Goal: Information Seeking & Learning: Find contact information

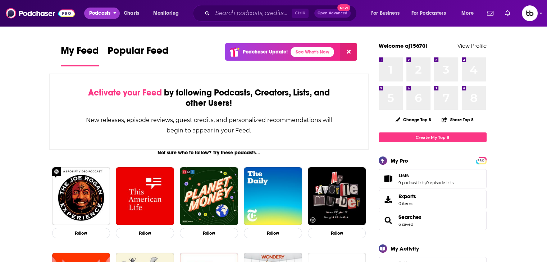
click at [116, 15] on button "Podcasts" at bounding box center [102, 14] width 36 height 12
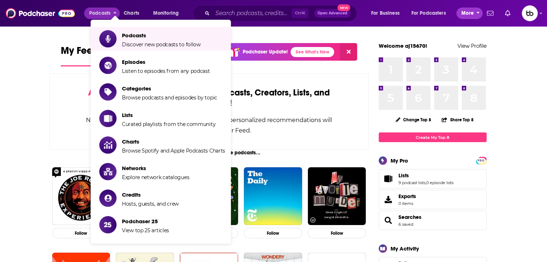
click at [312, 14] on span "More" at bounding box center [467, 13] width 12 height 10
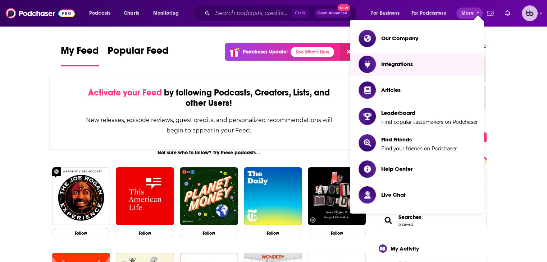
click at [312, 16] on img "Logged in as aj15670" at bounding box center [530, 13] width 16 height 16
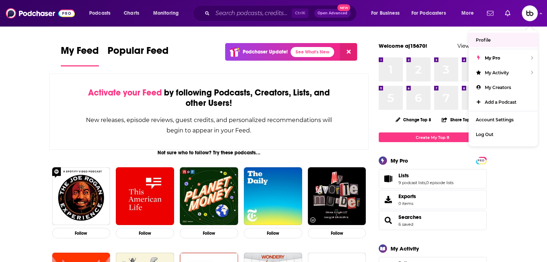
click at [312, 13] on div "Podcasts Charts Monitoring Ctrl K Open Advanced New For Business For Podcasters…" at bounding box center [273, 13] width 547 height 27
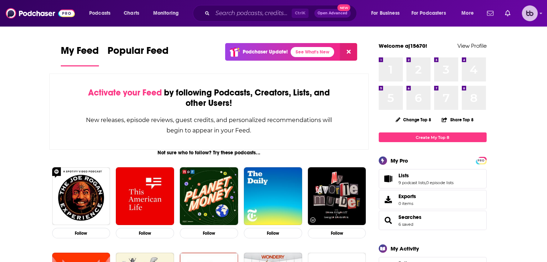
click at [312, 15] on img "Logged in as aj15670" at bounding box center [530, 13] width 16 height 16
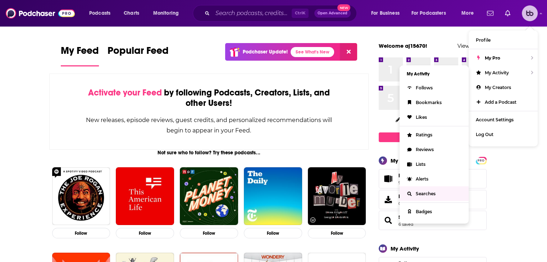
click at [312, 194] on span "Searches" at bounding box center [426, 193] width 20 height 5
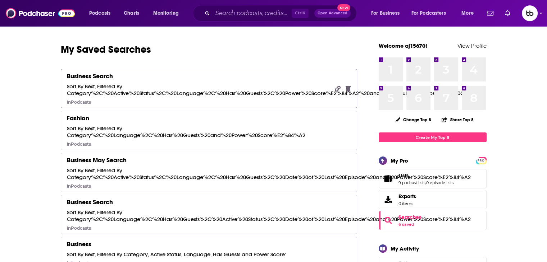
click at [154, 94] on div "Sort By Best, Filtered By Category%2C%20Active%20Status%2C%20Language%2C%20Has%…" at bounding box center [271, 90] width 409 height 14
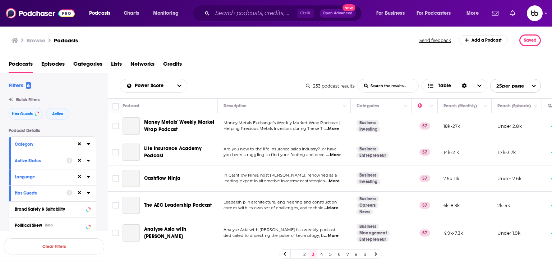
scroll to position [108, 0]
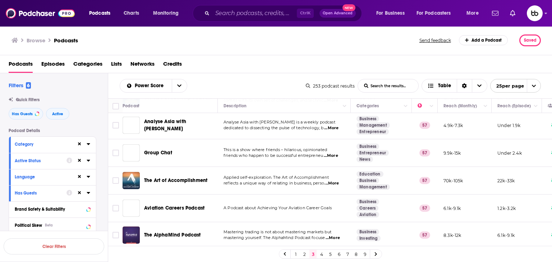
click at [312, 234] on link "8" at bounding box center [356, 254] width 7 height 9
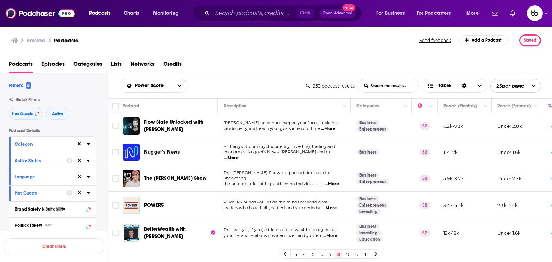
click at [312, 128] on span "...More" at bounding box center [328, 129] width 14 height 6
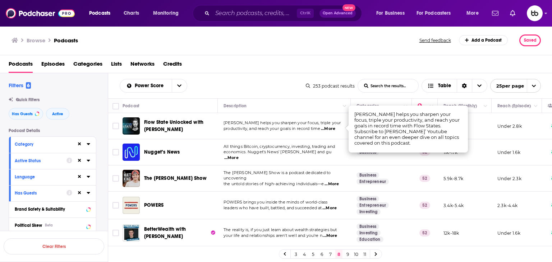
click at [312, 130] on span "...More" at bounding box center [328, 129] width 14 height 6
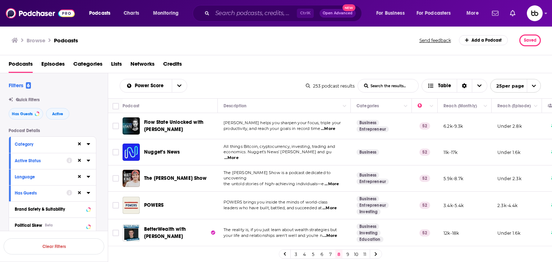
click at [312, 128] on span "...More" at bounding box center [328, 129] width 14 height 6
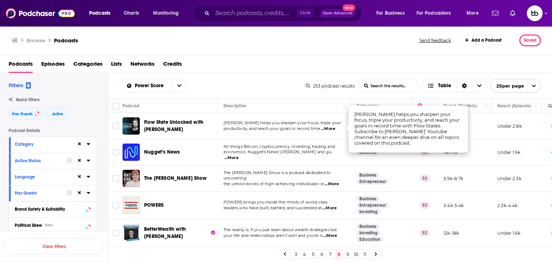
click at [239, 156] on span "...More" at bounding box center [231, 158] width 14 height 6
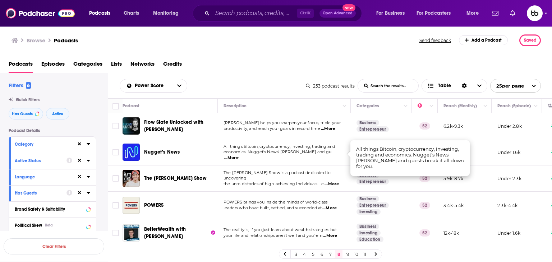
click at [312, 159] on td "All things Bitcoin, cryptocurrency, investing, trading and economics. Nugget’s …" at bounding box center [284, 152] width 133 height 26
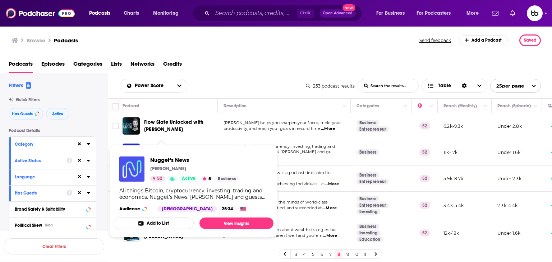
drag, startPoint x: 174, startPoint y: 151, endPoint x: 135, endPoint y: 163, distance: 40.8
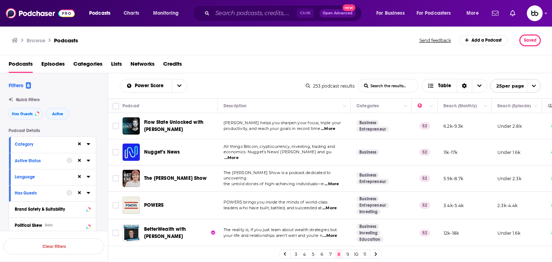
click at [312, 182] on span "...More" at bounding box center [332, 185] width 14 height 6
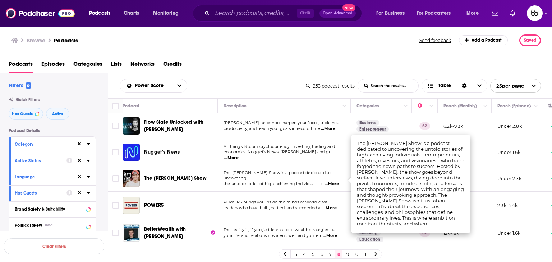
click at [242, 58] on div "Podcasts Episodes Categories Lists Networks Credits" at bounding box center [278, 65] width 538 height 15
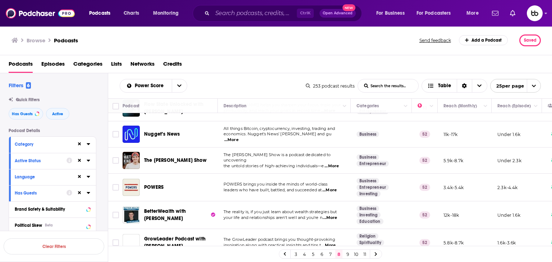
scroll to position [36, 0]
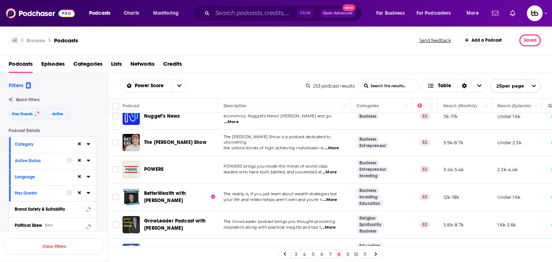
click at [312, 146] on span "...More" at bounding box center [332, 149] width 14 height 6
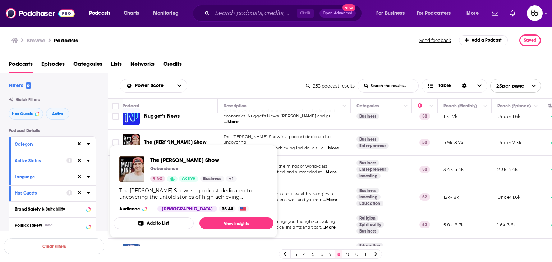
drag, startPoint x: 166, startPoint y: 142, endPoint x: 152, endPoint y: 142, distance: 13.7
drag, startPoint x: 152, startPoint y: 142, endPoint x: 162, endPoint y: 160, distance: 20.9
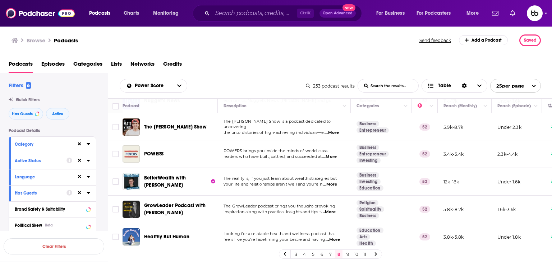
scroll to position [72, 0]
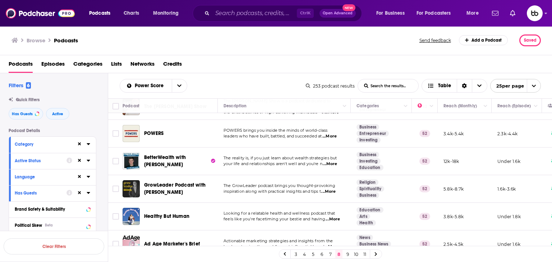
click at [312, 136] on span "...More" at bounding box center [329, 137] width 14 height 6
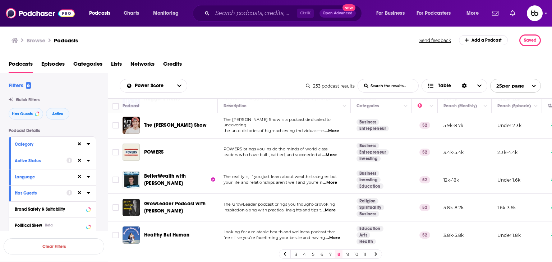
scroll to position [36, 0]
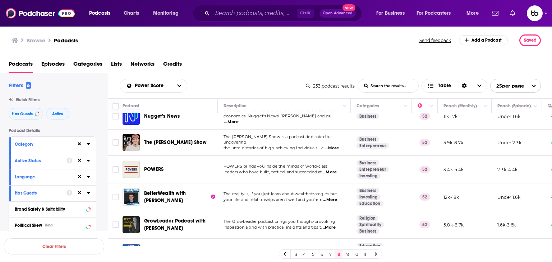
click at [312, 200] on span "...More" at bounding box center [330, 200] width 14 height 6
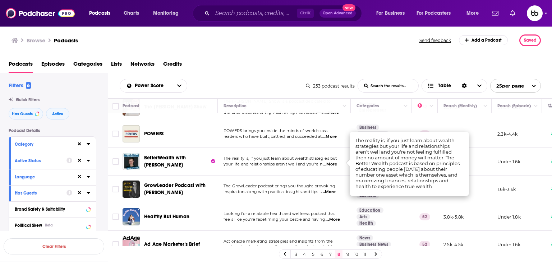
scroll to position [72, 0]
click at [312, 192] on span "...More" at bounding box center [328, 192] width 14 height 6
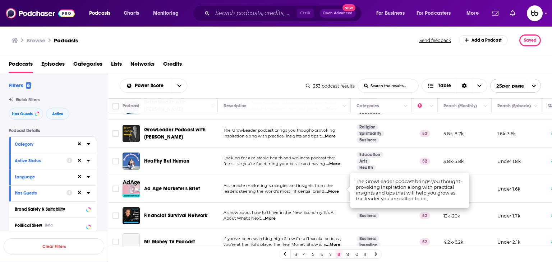
scroll to position [144, 0]
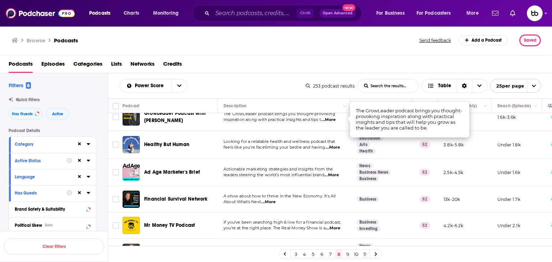
click at [312, 148] on span "...More" at bounding box center [333, 148] width 14 height 6
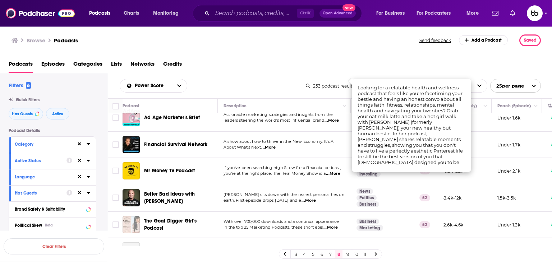
scroll to position [216, 0]
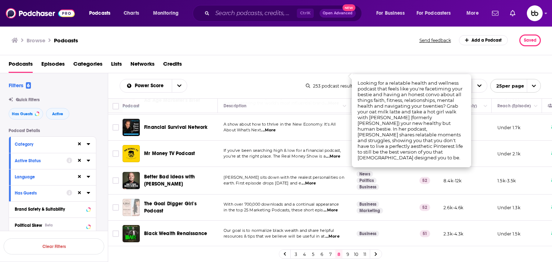
click at [312, 210] on span "...More" at bounding box center [331, 211] width 14 height 6
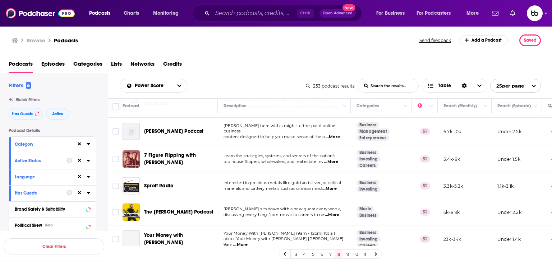
scroll to position [546, 0]
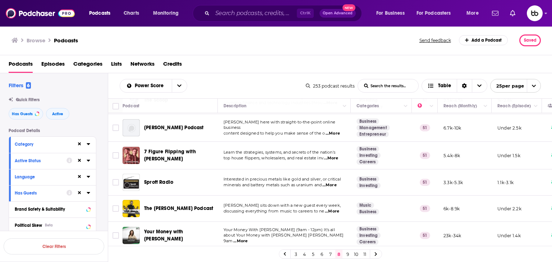
click at [312, 209] on span "...More" at bounding box center [332, 212] width 14 height 6
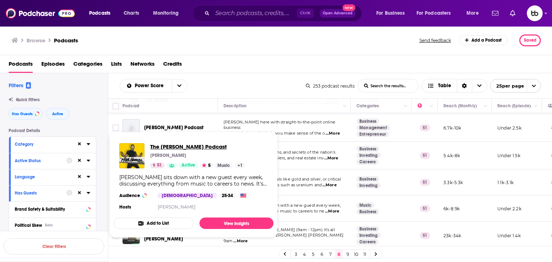
drag, startPoint x: 166, startPoint y: 203, endPoint x: 160, endPoint y: 147, distance: 56.4
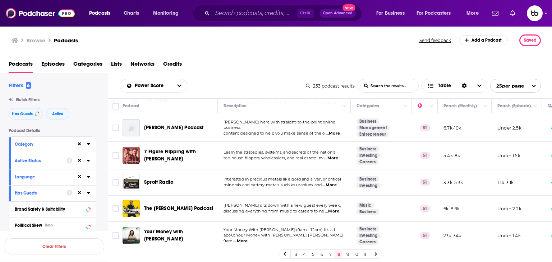
click at [248, 234] on span "...More" at bounding box center [240, 242] width 14 height 6
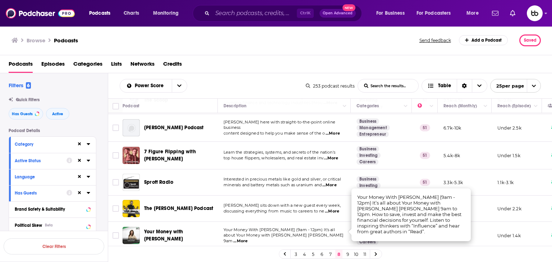
click at [248, 234] on span "...More" at bounding box center [240, 242] width 14 height 6
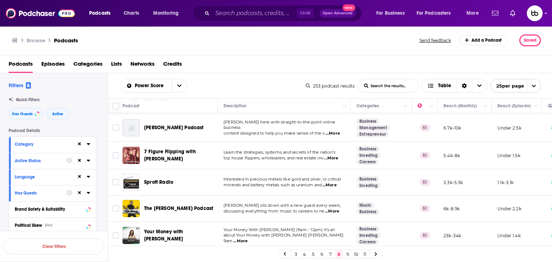
click at [248, 234] on span "...More" at bounding box center [240, 242] width 14 height 6
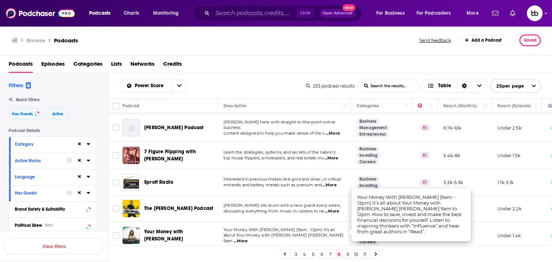
click at [312, 234] on link "9" at bounding box center [347, 254] width 7 height 9
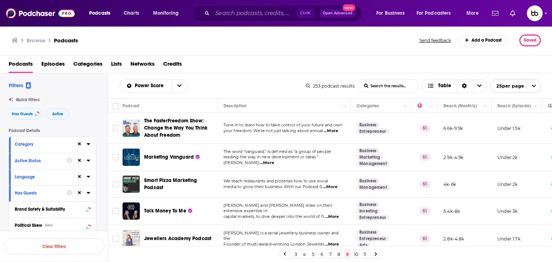
click at [312, 132] on span "...More" at bounding box center [331, 131] width 14 height 6
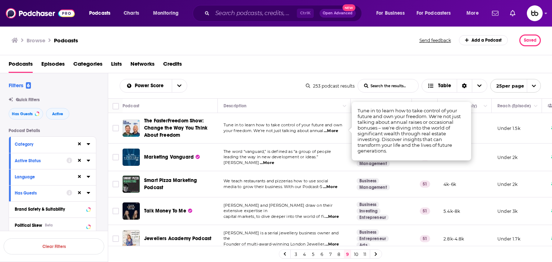
click at [312, 186] on span "...More" at bounding box center [330, 187] width 14 height 6
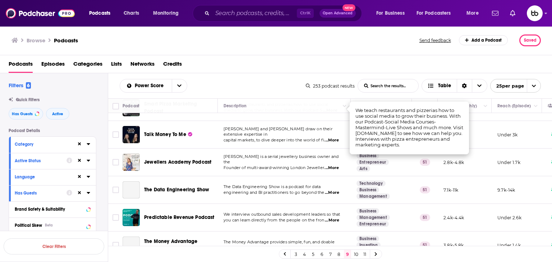
scroll to position [72, 0]
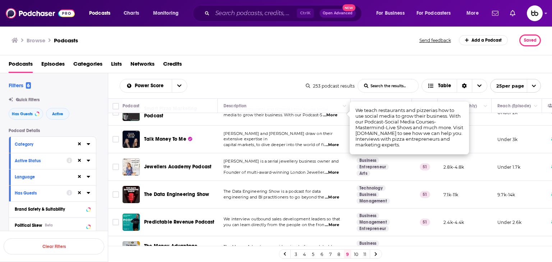
click at [312, 142] on span "...More" at bounding box center [332, 145] width 14 height 6
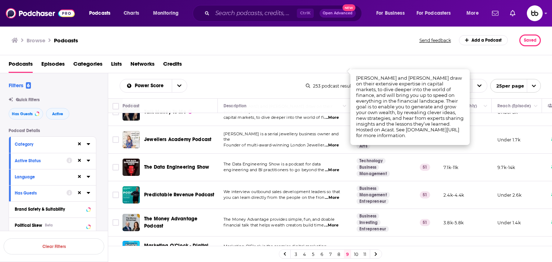
scroll to position [144, 0]
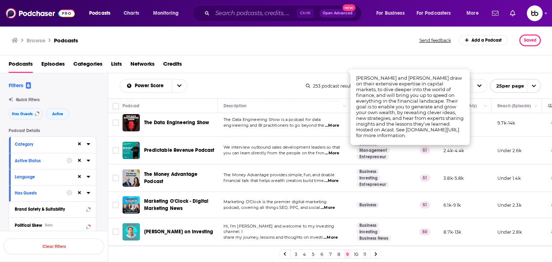
click at [312, 180] on span "...More" at bounding box center [331, 181] width 14 height 6
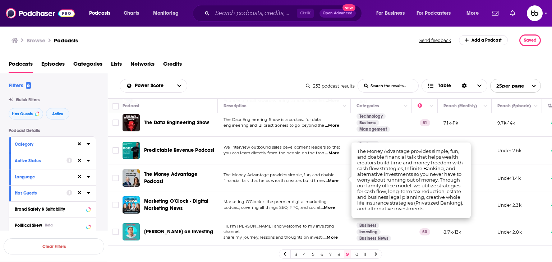
click at [312, 179] on span "...More" at bounding box center [331, 181] width 14 height 6
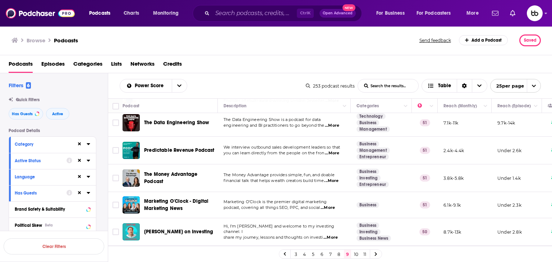
click at [312, 179] on span "...More" at bounding box center [331, 181] width 14 height 6
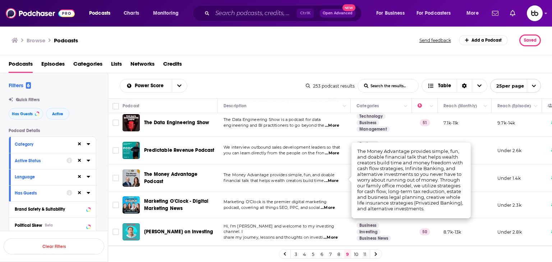
click at [312, 205] on span "...More" at bounding box center [328, 208] width 14 height 6
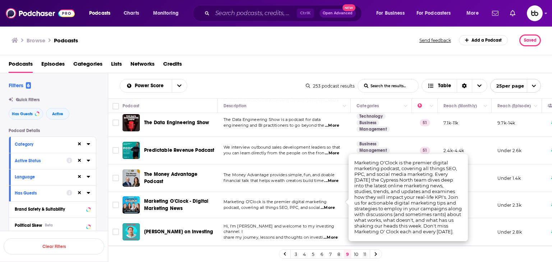
scroll to position [216, 0]
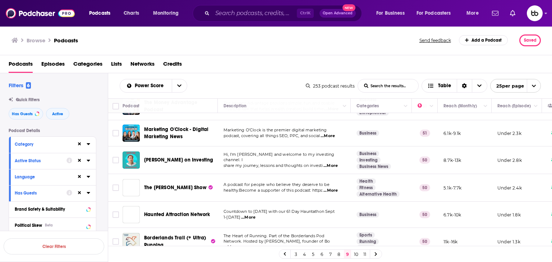
click at [312, 164] on span "...More" at bounding box center [331, 166] width 14 height 6
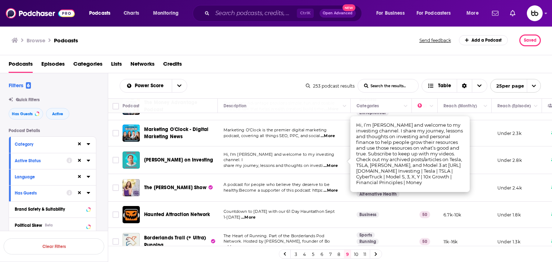
click at [312, 163] on span "...More" at bounding box center [331, 166] width 14 height 6
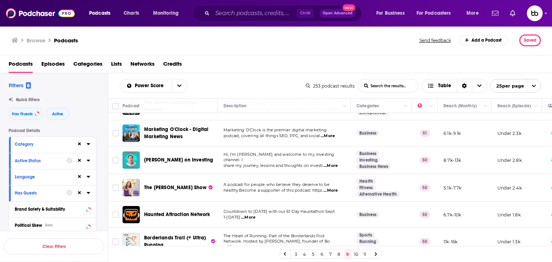
click at [312, 163] on span "...More" at bounding box center [331, 166] width 14 height 6
click at [312, 188] on span "...More" at bounding box center [331, 191] width 14 height 6
click at [312, 63] on div "Podcasts Episodes Categories Lists Networks Credits" at bounding box center [278, 65] width 538 height 15
click at [312, 190] on span "...More" at bounding box center [331, 191] width 14 height 6
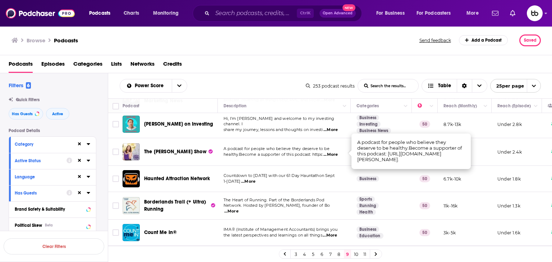
scroll to position [288, 0]
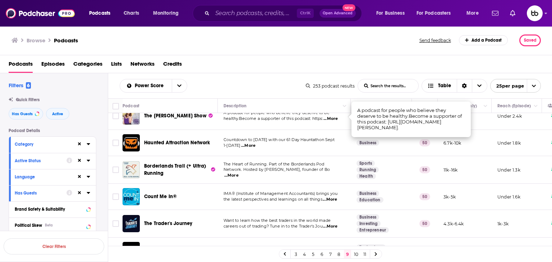
click at [312, 197] on span "...More" at bounding box center [330, 200] width 14 height 6
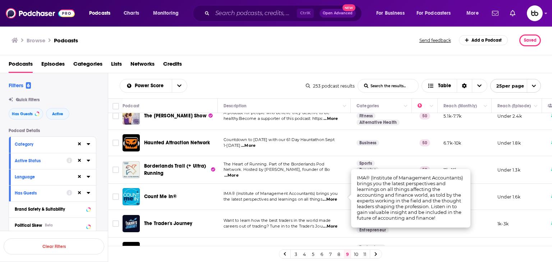
scroll to position [359, 0]
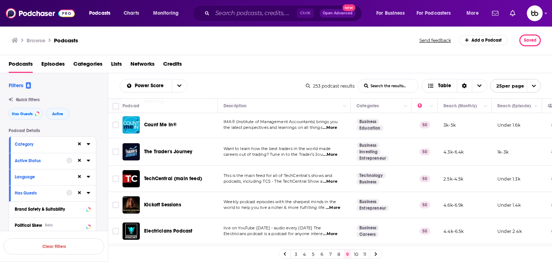
click at [312, 149] on p "Want to learn how the best traders in the world made" at bounding box center [284, 149] width 121 height 6
click at [312, 156] on span "...More" at bounding box center [330, 155] width 14 height 6
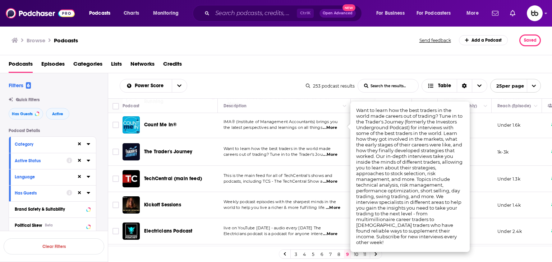
scroll to position [395, 0]
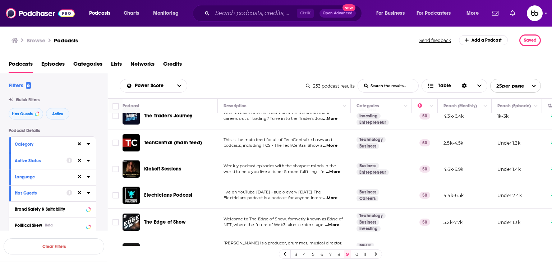
click at [312, 143] on span "...More" at bounding box center [330, 146] width 14 height 6
click at [312, 197] on span "...More" at bounding box center [330, 199] width 14 height 6
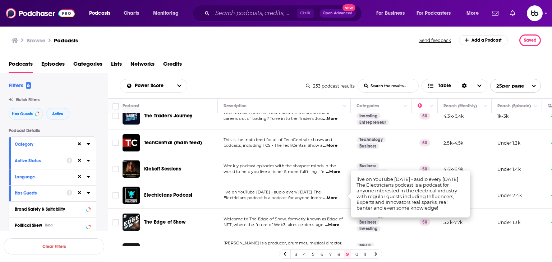
click at [312, 223] on span "...More" at bounding box center [332, 226] width 14 height 6
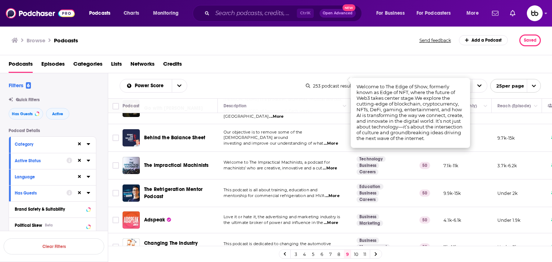
scroll to position [551, 0]
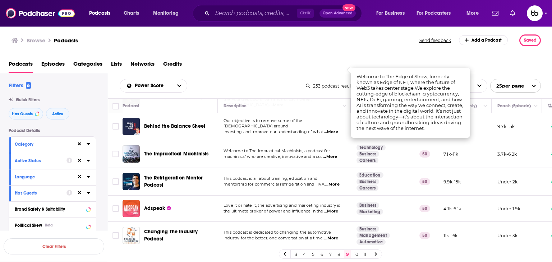
drag, startPoint x: 351, startPoint y: 253, endPoint x: 360, endPoint y: 253, distance: 9.4
click at [312, 234] on link "9" at bounding box center [347, 254] width 7 height 9
click at [312, 234] on link "10" at bounding box center [356, 254] width 7 height 9
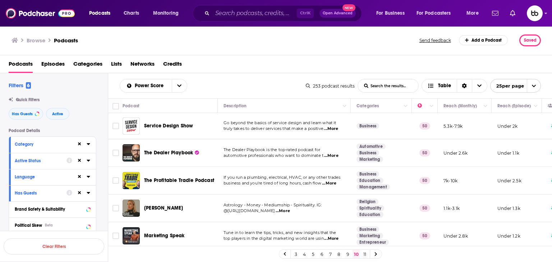
click at [290, 209] on span "...More" at bounding box center [283, 211] width 14 height 6
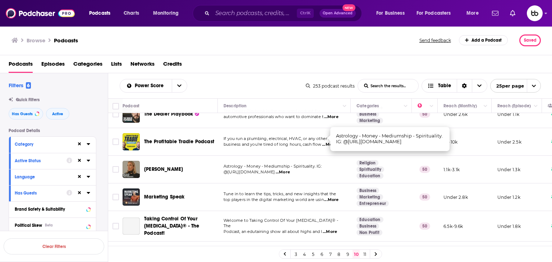
scroll to position [72, 0]
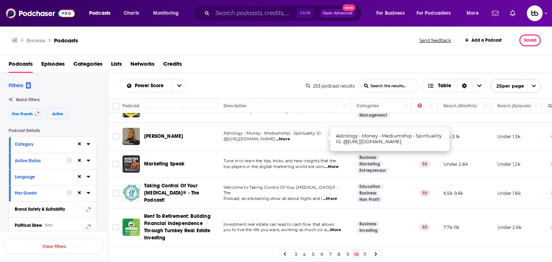
click at [312, 168] on span "...More" at bounding box center [331, 167] width 14 height 6
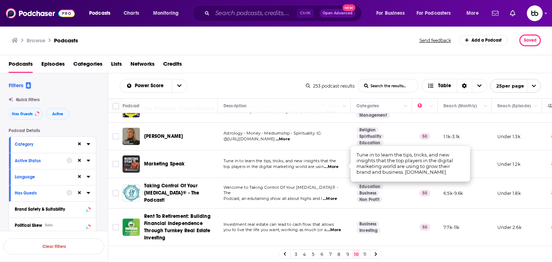
click at [312, 196] on span "...More" at bounding box center [330, 199] width 14 height 6
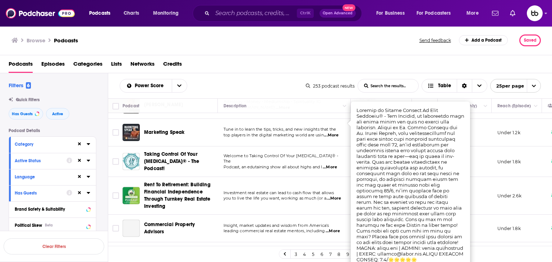
scroll to position [144, 0]
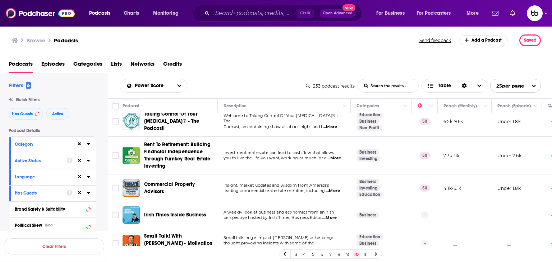
click at [312, 189] on span "...More" at bounding box center [333, 191] width 14 height 6
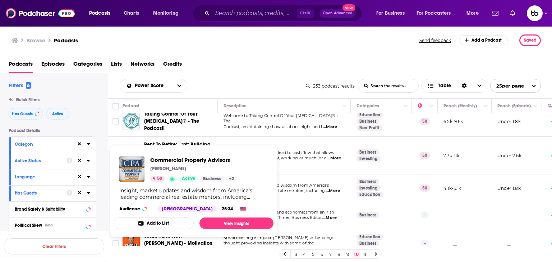
drag, startPoint x: 169, startPoint y: 183, endPoint x: 155, endPoint y: 165, distance: 22.9
drag, startPoint x: 155, startPoint y: 165, endPoint x: 158, endPoint y: 161, distance: 4.6
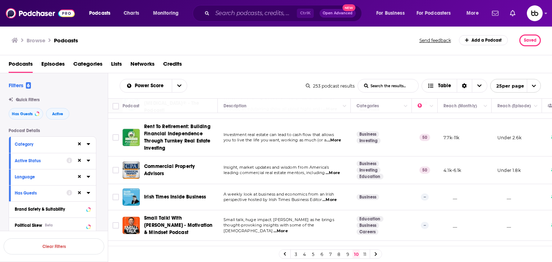
scroll to position [216, 0]
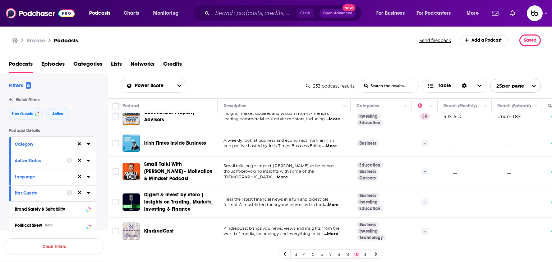
click at [288, 175] on span "...More" at bounding box center [281, 178] width 14 height 6
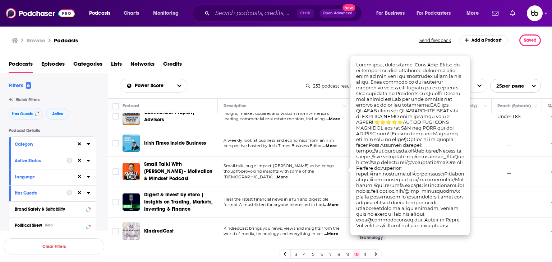
click at [312, 202] on span "...More" at bounding box center [331, 205] width 14 height 6
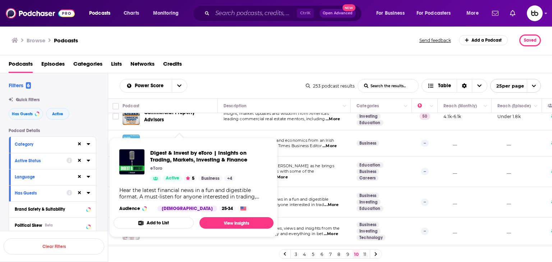
drag, startPoint x: 182, startPoint y: 204, endPoint x: 163, endPoint y: 164, distance: 43.9
drag, startPoint x: 163, startPoint y: 164, endPoint x: 157, endPoint y: 158, distance: 8.1
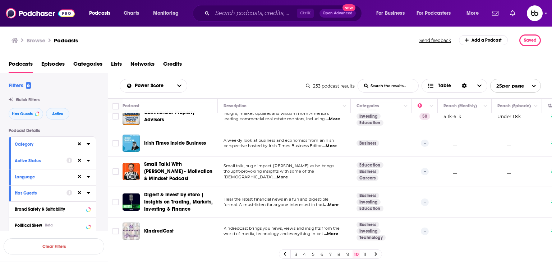
scroll to position [252, 0]
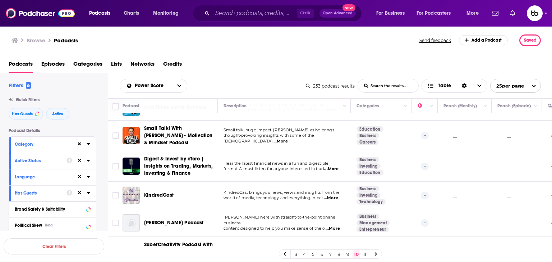
click at [312, 196] on span "...More" at bounding box center [331, 199] width 14 height 6
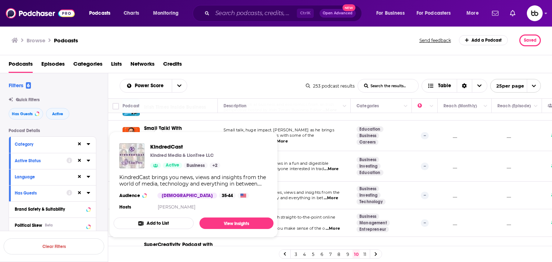
drag, startPoint x: 164, startPoint y: 191, endPoint x: 153, endPoint y: 143, distance: 49.4
drag, startPoint x: 153, startPoint y: 143, endPoint x: 156, endPoint y: 147, distance: 5.1
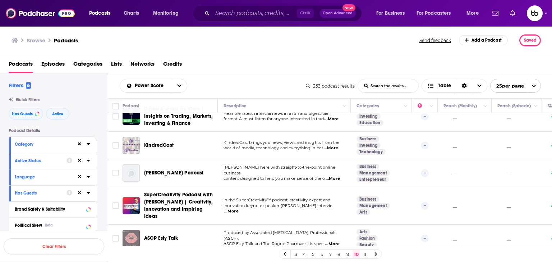
scroll to position [288, 0]
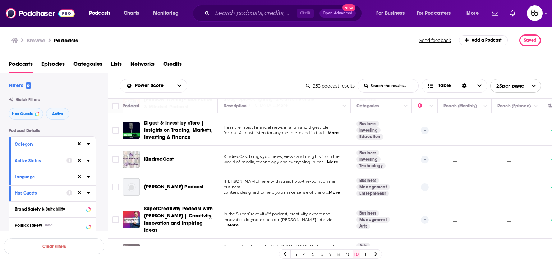
click at [312, 190] on span "...More" at bounding box center [333, 193] width 14 height 6
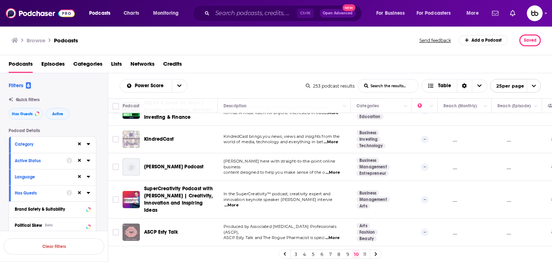
scroll to position [324, 0]
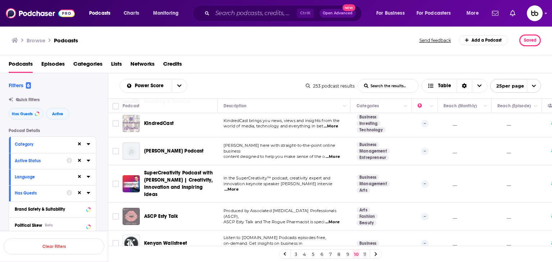
click at [239, 187] on span "...More" at bounding box center [231, 190] width 14 height 6
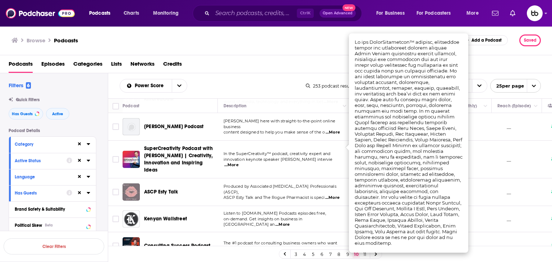
scroll to position [359, 0]
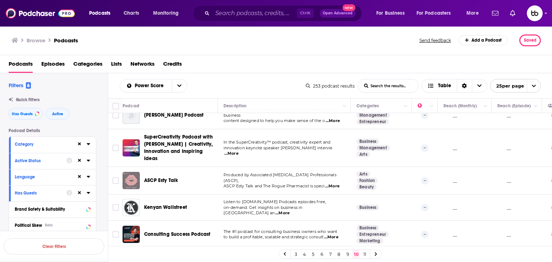
click at [312, 182] on td "Produced by Associated Skin Care Professionals (ASCP), ASCP Esty Talk and The R…" at bounding box center [284, 181] width 133 height 28
click at [312, 184] on span "...More" at bounding box center [332, 187] width 14 height 6
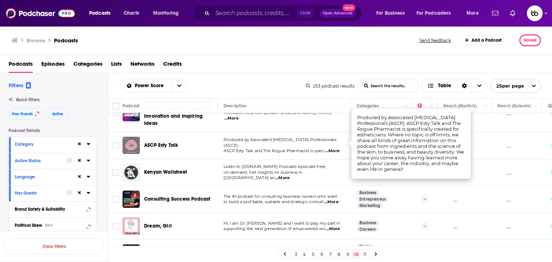
scroll to position [395, 0]
click at [312, 199] on span "...More" at bounding box center [331, 202] width 14 height 6
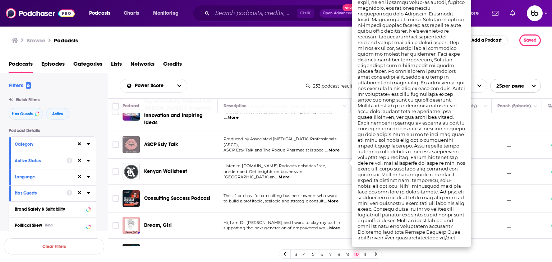
scroll to position [431, 0]
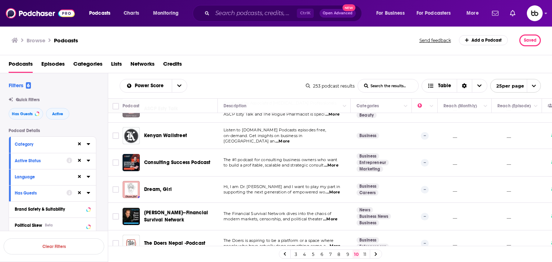
click at [312, 190] on span "...More" at bounding box center [333, 193] width 14 height 6
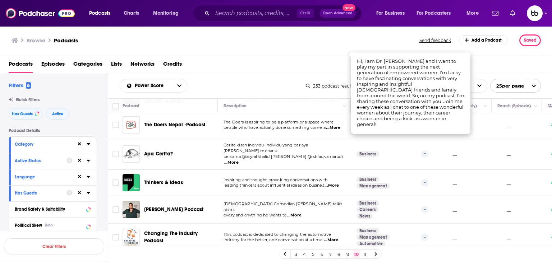
scroll to position [574, 0]
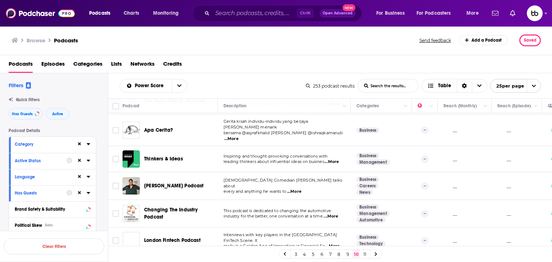
click at [312, 159] on span "...More" at bounding box center [332, 162] width 14 height 6
click at [294, 189] on span "...More" at bounding box center [294, 192] width 14 height 6
click at [312, 234] on span "...More" at bounding box center [332, 247] width 14 height 6
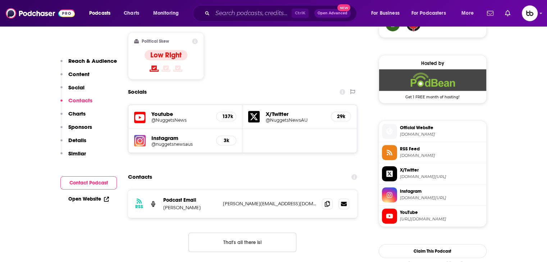
scroll to position [575, 0]
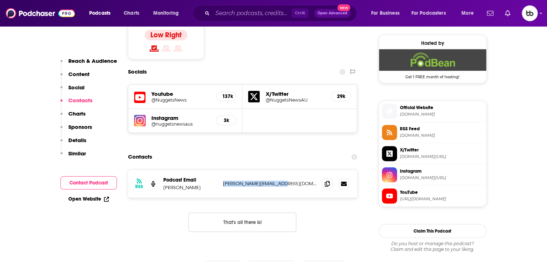
drag, startPoint x: 305, startPoint y: 161, endPoint x: 223, endPoint y: 158, distance: 82.4
click at [223, 181] on p "alex@nuggetsnews.com.au" at bounding box center [269, 184] width 93 height 6
copy p "alex@nuggetsnews.com.au"
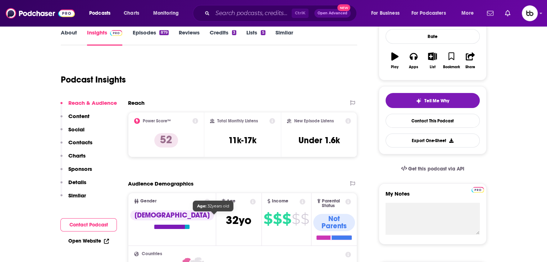
scroll to position [0, 0]
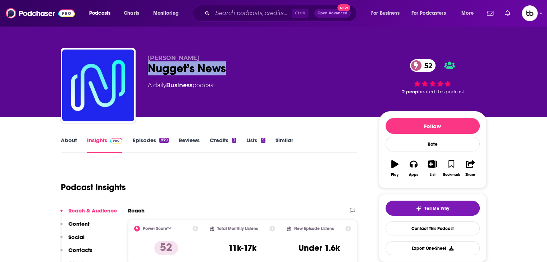
drag, startPoint x: 238, startPoint y: 74, endPoint x: 151, endPoint y: 77, distance: 87.7
click at [151, 77] on div "Alex Saunders Nugget’s News 52 A daily Business podcast" at bounding box center [257, 84] width 219 height 58
copy h2 "Nugget’s News"
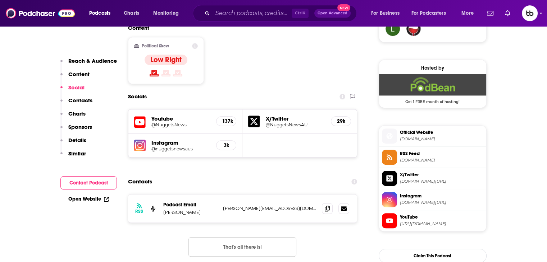
scroll to position [575, 0]
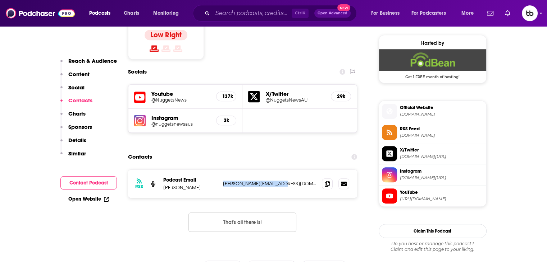
drag, startPoint x: 292, startPoint y: 160, endPoint x: 223, endPoint y: 159, distance: 68.7
click at [223, 181] on p "alex@nuggetsnews.com.au" at bounding box center [269, 184] width 93 height 6
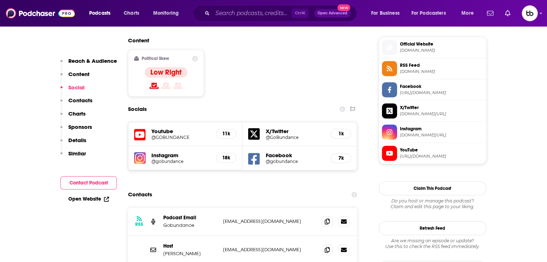
scroll to position [575, 0]
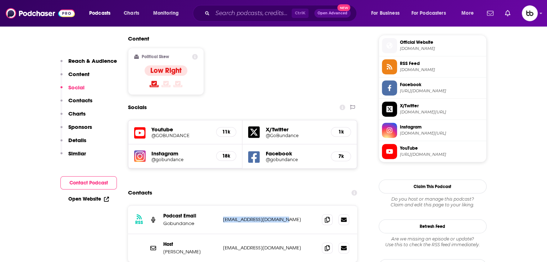
drag, startPoint x: 298, startPoint y: 175, endPoint x: 221, endPoint y: 177, distance: 76.6
click at [221, 206] on div "RSS Podcast Email Gobundance marketing@gobundance.com marketing@gobundance.com" at bounding box center [242, 220] width 229 height 28
copy p "marketing@gobundance.com"
drag, startPoint x: 237, startPoint y: 206, endPoint x: 219, endPoint y: 208, distance: 17.7
click at [219, 234] on div "Host Jamie Gruber jgrub10@hotmail.com jgrub10@hotmail.com" at bounding box center [242, 248] width 229 height 28
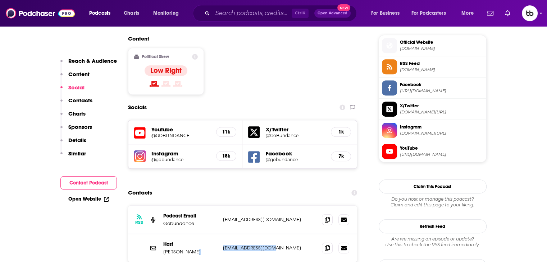
copy div "jgrub10@hotmail.com"
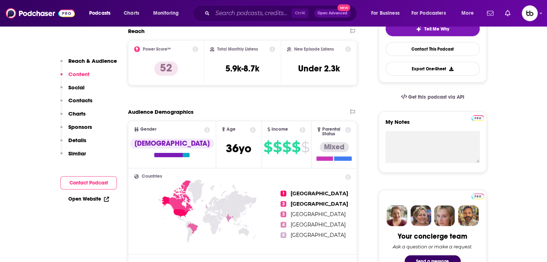
scroll to position [0, 0]
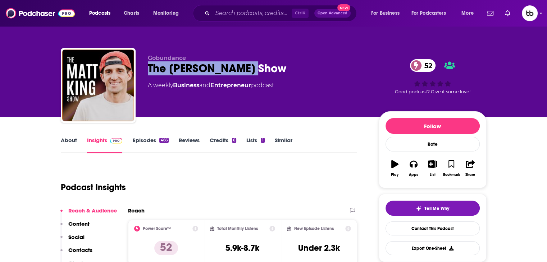
drag, startPoint x: 260, startPoint y: 66, endPoint x: 136, endPoint y: 72, distance: 124.5
click at [136, 72] on div "Gobundance The Matt King Show 52 A weekly Business and Entrepreneur podcast 52 …" at bounding box center [274, 87] width 426 height 78
copy h2 "The Matt King Show"
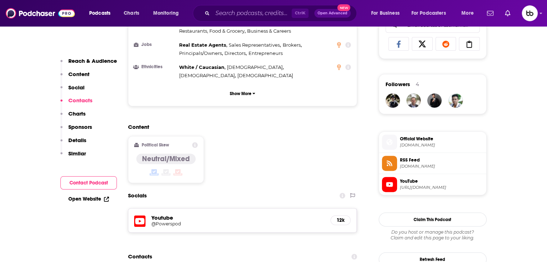
scroll to position [575, 0]
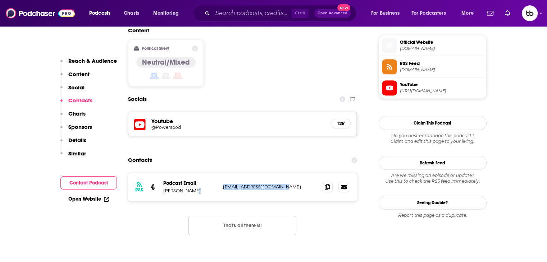
drag, startPoint x: 266, startPoint y: 153, endPoint x: 209, endPoint y: 153, distance: 56.8
click at [0, 0] on div "Podcast Email Chris Powers Thefortpodcast@gmail.com Thefortpodcast@gmail.com" at bounding box center [0, 0] width 0 height 0
copy div "Thefortpodcast@gmail.com"
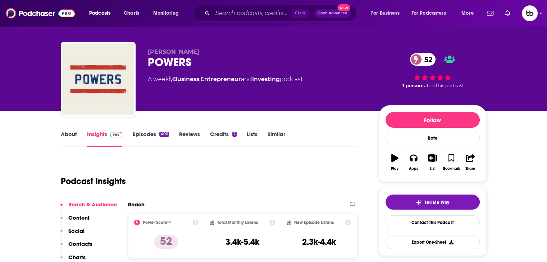
scroll to position [0, 0]
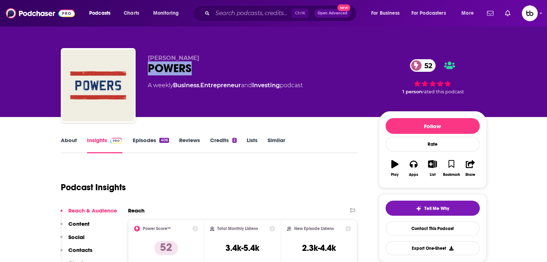
drag, startPoint x: 206, startPoint y: 68, endPoint x: 253, endPoint y: 18, distance: 68.7
click at [149, 68] on div "POWERS 52" at bounding box center [257, 68] width 219 height 14
copy h2 "POWERS"
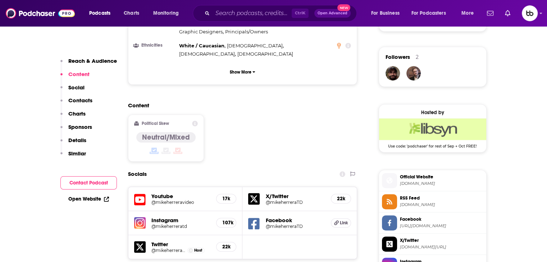
scroll to position [575, 0]
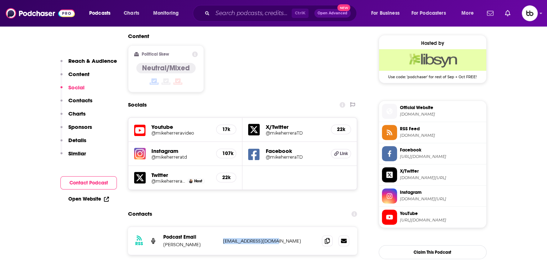
drag, startPoint x: 283, startPoint y: 190, endPoint x: 220, endPoint y: 192, distance: 62.9
click at [220, 227] on div "RSS Podcast Email [PERSON_NAME] [EMAIL_ADDRESS][DOMAIN_NAME] [EMAIL_ADDRESS][DO…" at bounding box center [242, 241] width 229 height 28
copy p "[EMAIL_ADDRESS][DOMAIN_NAME]"
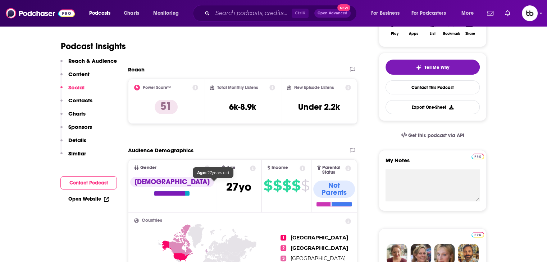
scroll to position [0, 0]
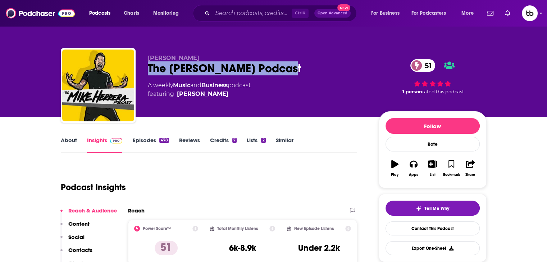
drag, startPoint x: 192, startPoint y: 65, endPoint x: 141, endPoint y: 65, distance: 51.8
click at [141, 65] on div "[PERSON_NAME] The [PERSON_NAME] Podcast 51 A weekly Music and Business podcast …" at bounding box center [274, 87] width 426 height 78
copy h2 "The [PERSON_NAME] Podcast"
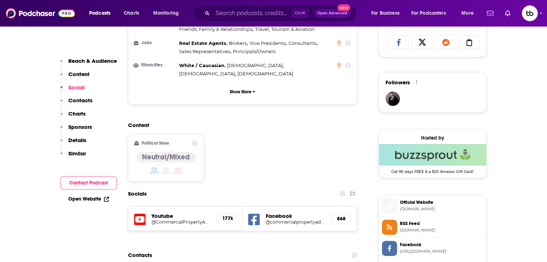
scroll to position [539, 0]
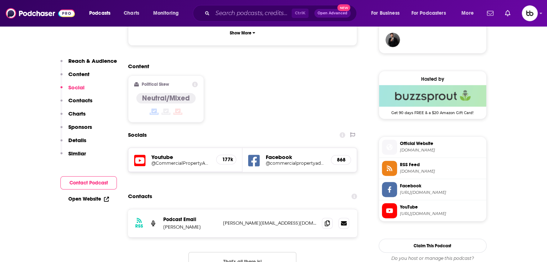
click at [278, 220] on p "[PERSON_NAME][EMAIL_ADDRESS][DOMAIN_NAME]" at bounding box center [269, 223] width 93 height 6
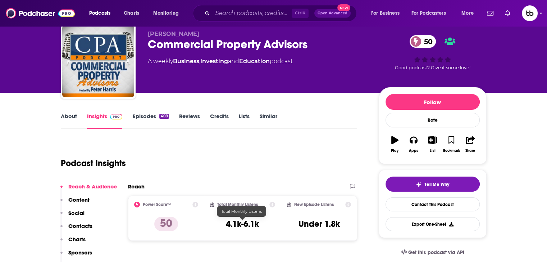
scroll to position [0, 0]
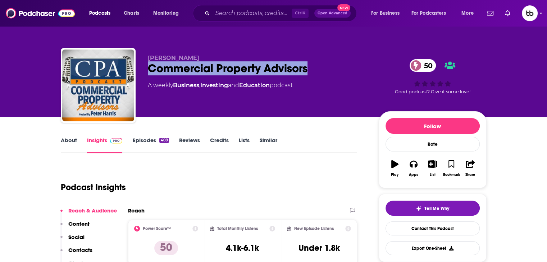
drag, startPoint x: 316, startPoint y: 73, endPoint x: 144, endPoint y: 72, distance: 172.5
click at [144, 72] on div "Peter Harris Commercial Property Advisors 50 A weekly Business , Investing and …" at bounding box center [274, 87] width 426 height 78
copy h2 "Commercial Property Advisors"
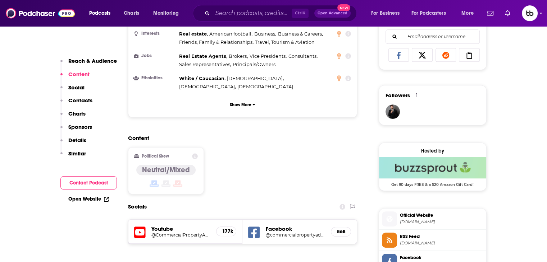
scroll to position [575, 0]
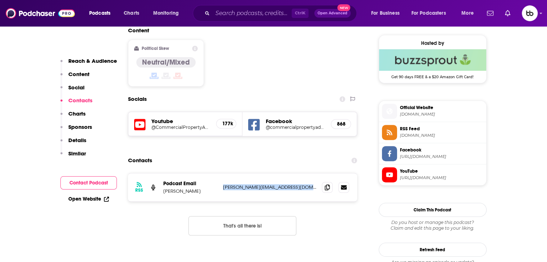
drag, startPoint x: 315, startPoint y: 142, endPoint x: 223, endPoint y: 142, distance: 91.7
click at [223, 184] on p "peter@commercialpropertyadvisors.com" at bounding box center [269, 187] width 93 height 6
copy p "peter@commercialpropertyadvisors.com"
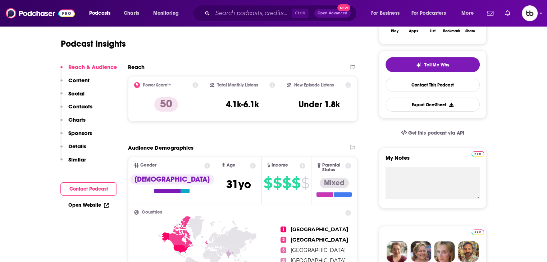
scroll to position [0, 0]
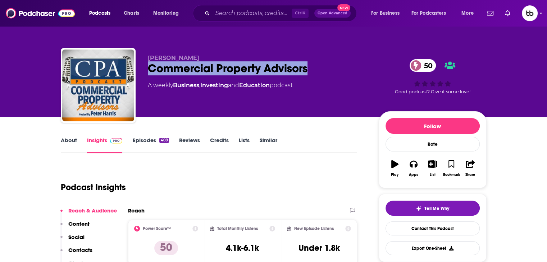
drag, startPoint x: 165, startPoint y: 69, endPoint x: 137, endPoint y: 68, distance: 28.0
click at [137, 68] on div "Peter Harris Commercial Property Advisors 50 A weekly Business , Investing and …" at bounding box center [274, 87] width 426 height 78
copy h2 "Commercial Property Advisors"
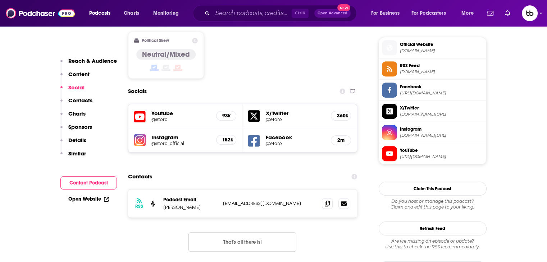
scroll to position [575, 0]
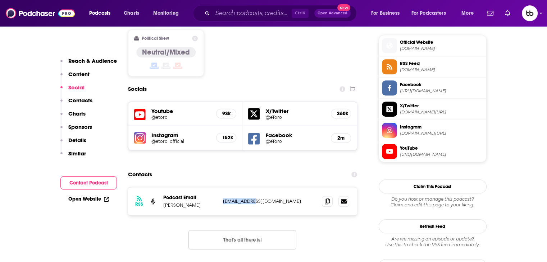
drag, startPoint x: 261, startPoint y: 176, endPoint x: 220, endPoint y: 176, distance: 41.0
click at [220, 188] on div "RSS Podcast Email [PERSON_NAME] [EMAIL_ADDRESS][DOMAIN_NAME] [EMAIL_ADDRESS][DO…" at bounding box center [242, 202] width 229 height 28
copy p "[EMAIL_ADDRESS][DOMAIN_NAME]"
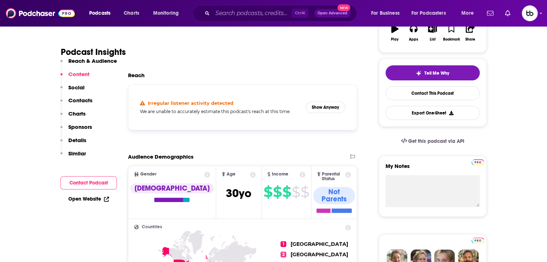
scroll to position [0, 0]
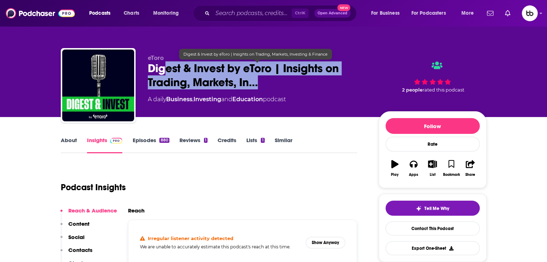
drag, startPoint x: 264, startPoint y: 86, endPoint x: 164, endPoint y: 69, distance: 102.1
click at [163, 70] on span "Digest & Invest by eToro | Insights on Trading, Markets, In…" at bounding box center [257, 75] width 219 height 28
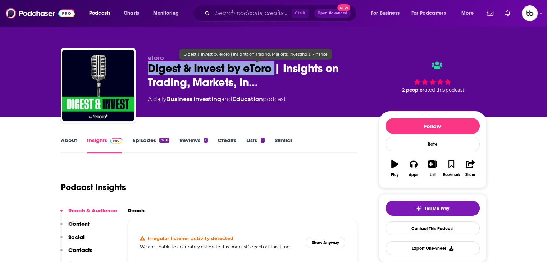
drag, startPoint x: 148, startPoint y: 71, endPoint x: 277, endPoint y: 69, distance: 129.1
click at [277, 69] on div "eToro Digest & Invest by eToro | Insights on Trading, Markets, In… A daily Busi…" at bounding box center [274, 87] width 426 height 78
copy h2 "Digest & Invest by eToro"
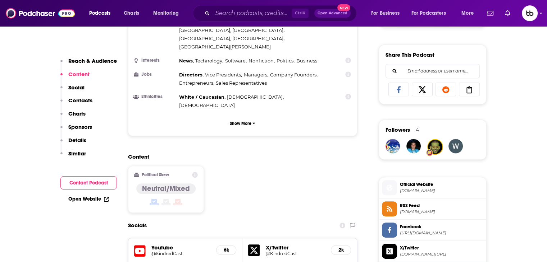
scroll to position [575, 0]
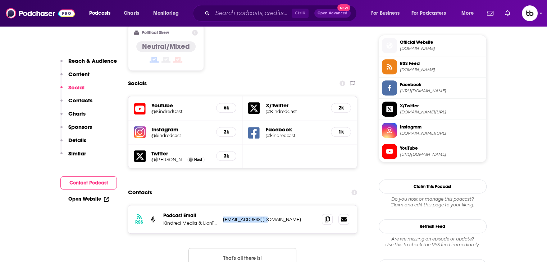
drag, startPoint x: 240, startPoint y: 183, endPoint x: 222, endPoint y: 183, distance: 18.0
click at [222, 206] on div "RSS Podcast Email Kindred Media & LionTree LLC [EMAIL_ADDRESS][DOMAIN_NAME] [EM…" at bounding box center [242, 220] width 229 height 28
copy p "[EMAIL_ADDRESS][DOMAIN_NAME]"
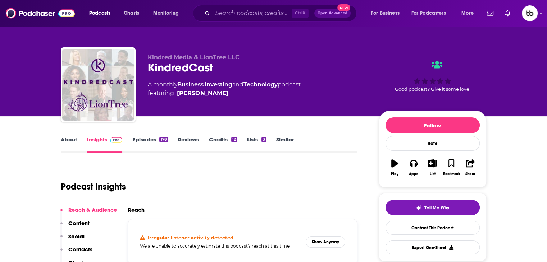
scroll to position [0, 0]
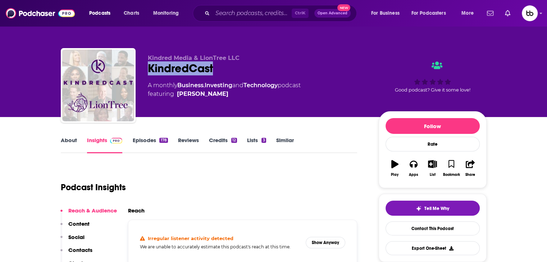
drag, startPoint x: 214, startPoint y: 70, endPoint x: 149, endPoint y: 70, distance: 65.4
click at [149, 70] on div "KindredCast" at bounding box center [257, 68] width 219 height 14
copy h2 "KindredCast"
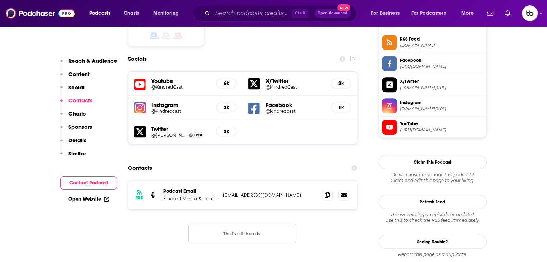
scroll to position [683, 0]
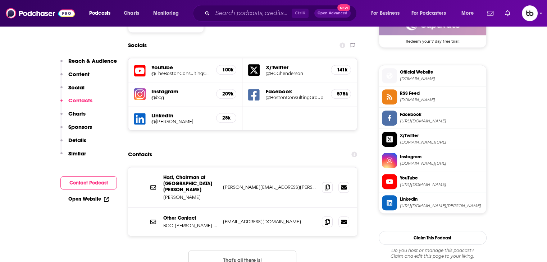
scroll to position [611, 0]
drag, startPoint x: 258, startPoint y: 153, endPoint x: 221, endPoint y: 153, distance: 37.4
click at [221, 167] on div "Host, Chairman at BCG [PERSON_NAME] Institute [PERSON_NAME] [PERSON_NAME][EMAIL…" at bounding box center [242, 187] width 229 height 41
drag, startPoint x: 240, startPoint y: 179, endPoint x: 223, endPoint y: 182, distance: 17.1
click at [223, 219] on p "[EMAIL_ADDRESS][DOMAIN_NAME]" at bounding box center [269, 222] width 93 height 6
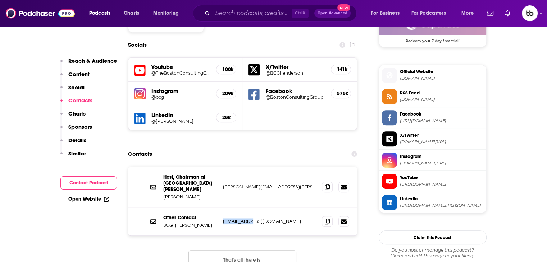
copy p "[EMAIL_ADDRESS][DOMAIN_NAME]"
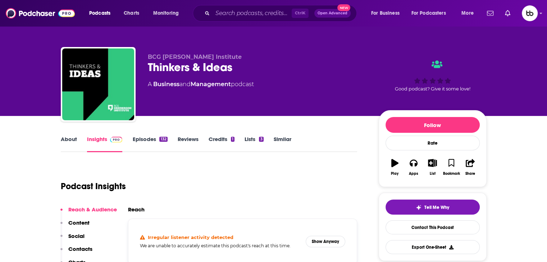
scroll to position [0, 0]
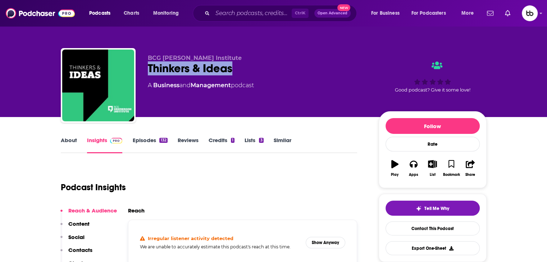
drag, startPoint x: 240, startPoint y: 62, endPoint x: 140, endPoint y: 67, distance: 100.4
click at [140, 67] on div "BCG [PERSON_NAME] Institute Thinkers & Ideas A Business and Management podcast …" at bounding box center [274, 87] width 426 height 78
copy h2 "Thinkers & Ideas"
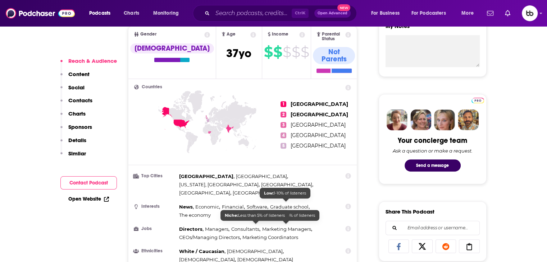
scroll to position [395, 0]
